Goal: Task Accomplishment & Management: Use online tool/utility

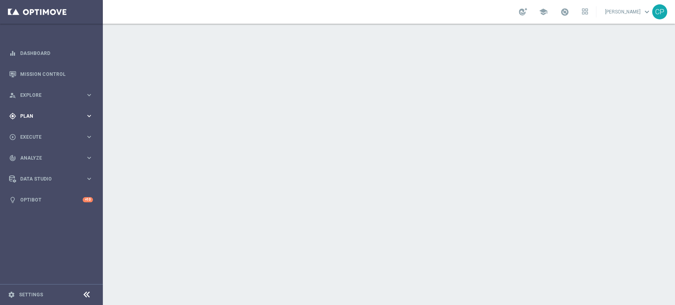
click at [69, 111] on div "gps_fixed Plan keyboard_arrow_right" at bounding box center [51, 116] width 102 height 21
click at [32, 156] on span "Templates" at bounding box center [49, 156] width 57 height 5
click at [35, 168] on link "Optimail" at bounding box center [54, 168] width 58 height 6
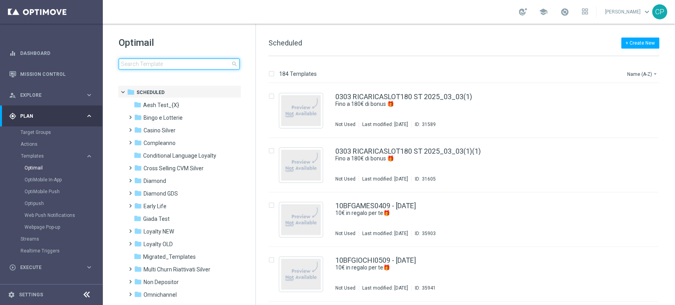
click at [163, 64] on input at bounding box center [179, 64] width 121 height 11
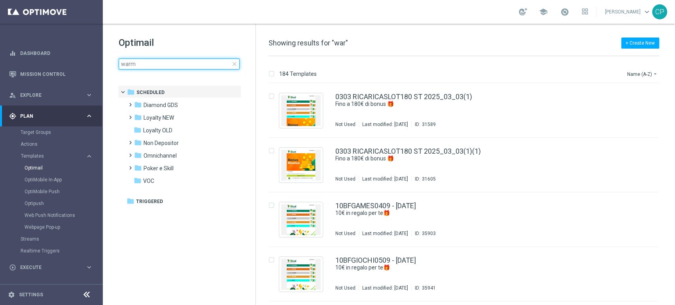
type input "warm"
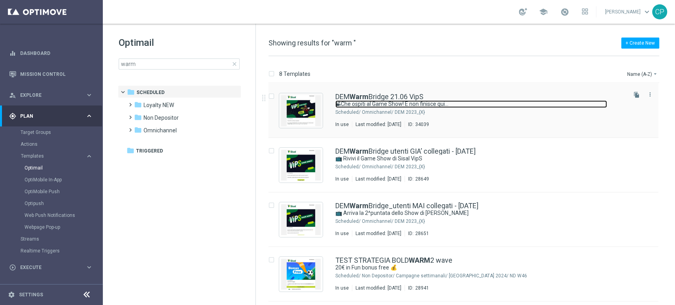
click at [356, 101] on link "📽Che ospiti al Game Show! E non finisce qui…" at bounding box center [472, 105] width 272 height 8
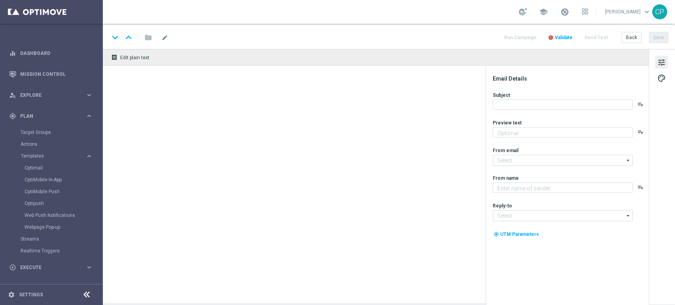
type textarea "Ultimo appuntamento prima [PERSON_NAME] estiva🏝!"
type input "[EMAIL_ADDRESS][DOMAIN_NAME]"
type textarea "Sisal"
type input "[EMAIL_ADDRESS][DOMAIN_NAME]"
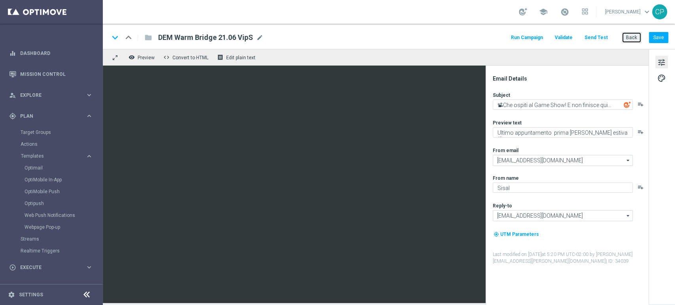
click at [637, 40] on button "Back" at bounding box center [632, 37] width 20 height 11
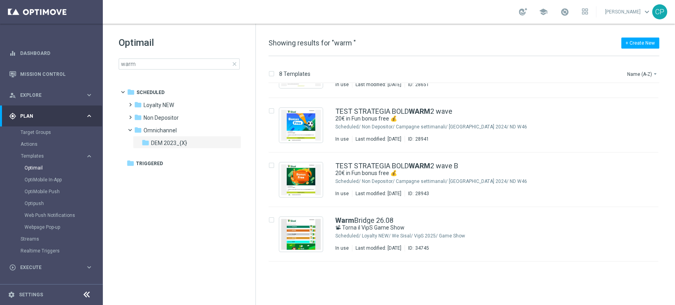
scroll to position [61, 0]
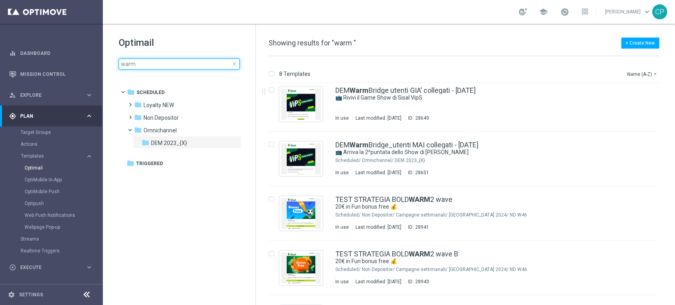
click at [195, 63] on input "warm" at bounding box center [179, 64] width 121 height 11
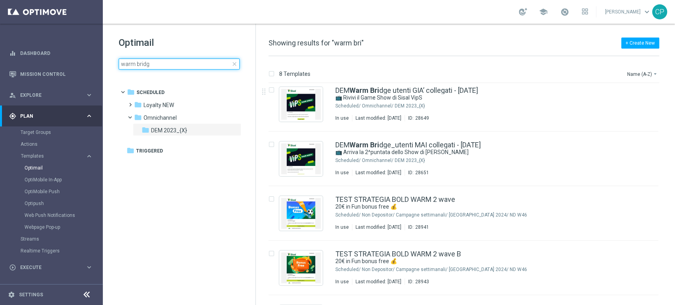
type input "warm bridge"
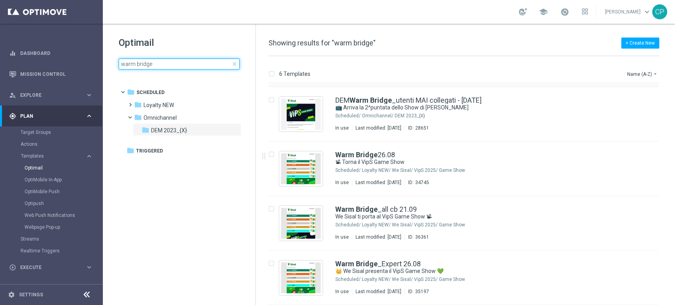
scroll to position [74, 0]
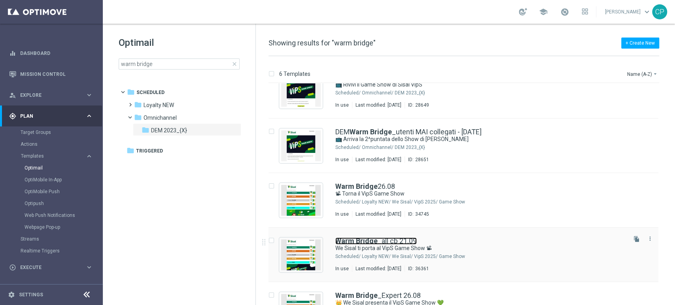
click at [362, 242] on b "Warm Bridge" at bounding box center [357, 241] width 42 height 8
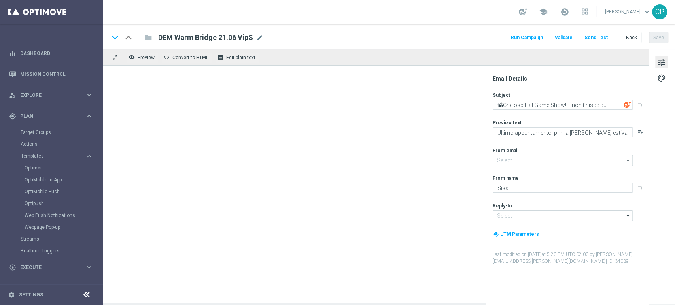
type input "[EMAIL_ADDRESS][DOMAIN_NAME]"
type textarea "We Sisal ti porta al VipS Game Show 📽"
type textarea "Festeggia con noi la decima puntata 🎉"
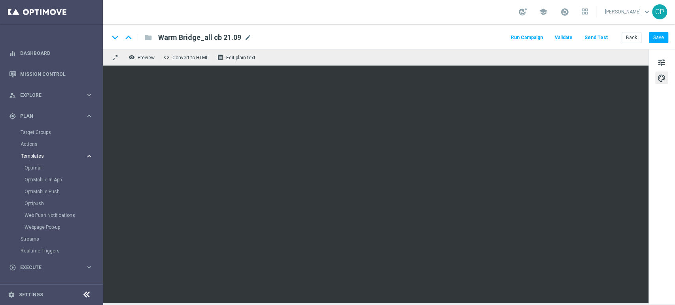
click at [39, 157] on span "Templates" at bounding box center [49, 156] width 57 height 5
click at [36, 168] on link "Optimail" at bounding box center [54, 168] width 58 height 6
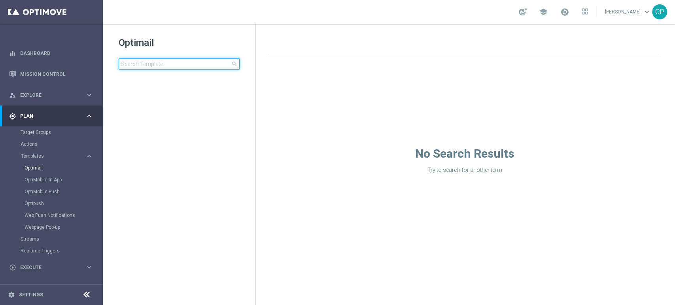
click at [172, 63] on input at bounding box center [179, 64] width 121 height 11
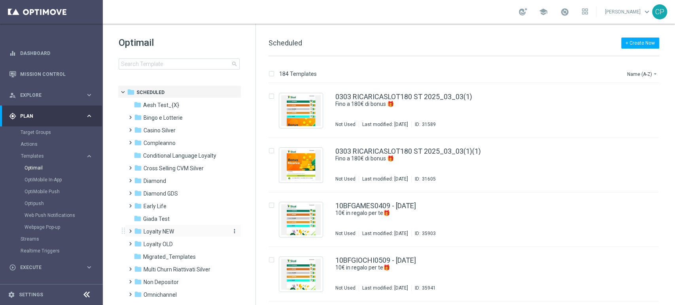
click at [153, 233] on span "Loyalty NEW" at bounding box center [159, 231] width 30 height 7
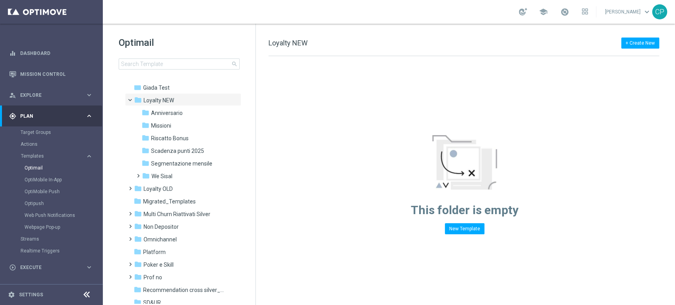
scroll to position [132, 0]
click at [168, 175] on span "We Sisal" at bounding box center [162, 176] width 21 height 7
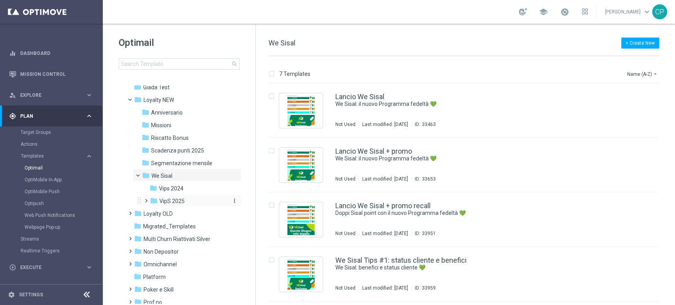
click at [168, 201] on span "VipS 2025" at bounding box center [171, 201] width 25 height 7
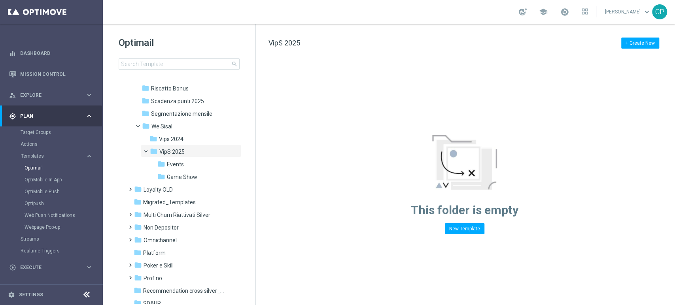
scroll to position [193, 0]
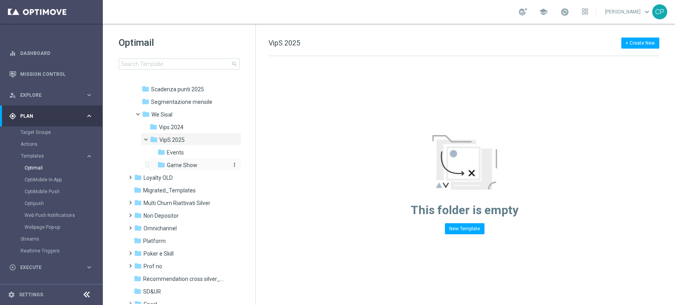
click at [184, 166] on span "Game Show" at bounding box center [182, 165] width 30 height 7
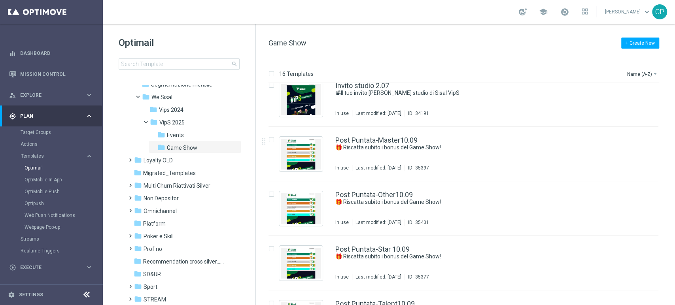
scroll to position [471, 0]
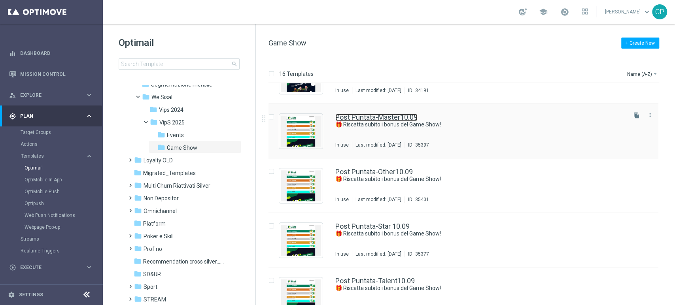
click at [378, 117] on link "Post Puntata-Master10.09" at bounding box center [377, 117] width 82 height 7
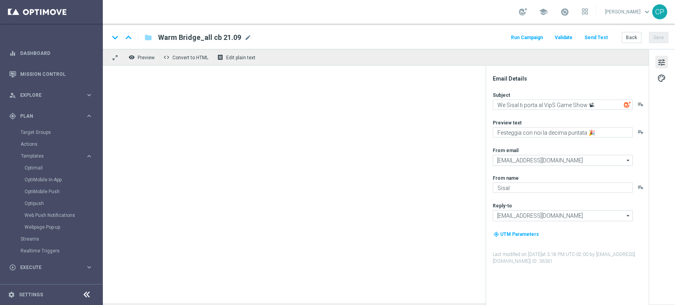
type textarea "🎁 Riscatta subito i bonus del Game Show!"
type textarea "Scopri le tue promozioni post puntata"
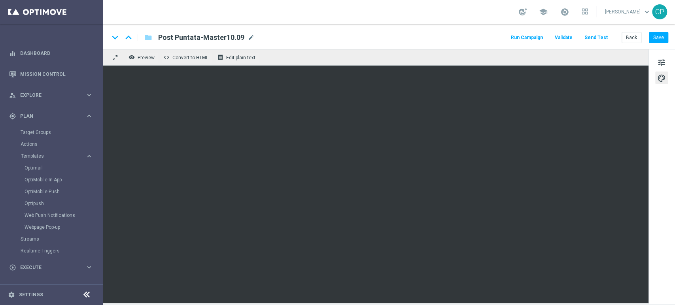
click at [592, 49] on div "remove_red_eye Preview code Convert to HTML receipt Edit plain text" at bounding box center [376, 57] width 546 height 17
